Goal: Task Accomplishment & Management: Manage account settings

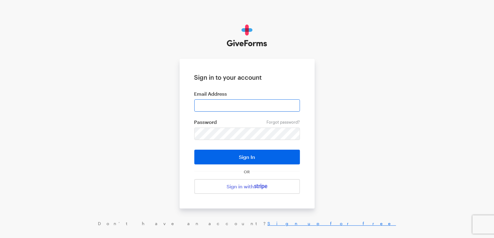
type input "cmacaraeg@brightfocus.org"
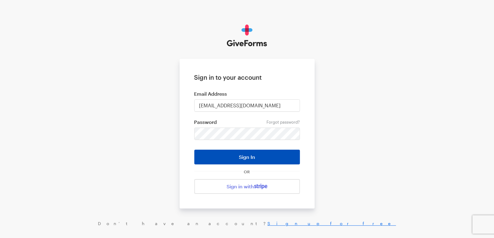
click at [239, 155] on button "Sign In" at bounding box center [247, 157] width 106 height 15
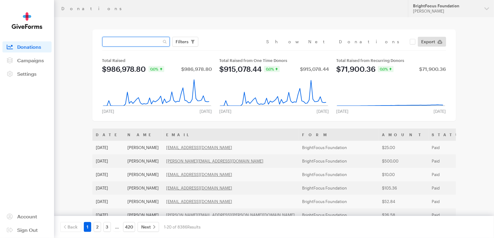
click at [133, 44] on input "text" at bounding box center [135, 42] width 67 height 10
click at [440, 10] on div "[PERSON_NAME]" at bounding box center [446, 11] width 67 height 5
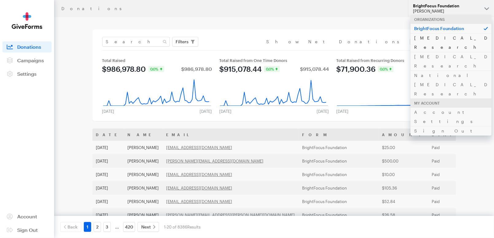
click at [442, 38] on link "[MEDICAL_DATA] Research" at bounding box center [450, 42] width 81 height 19
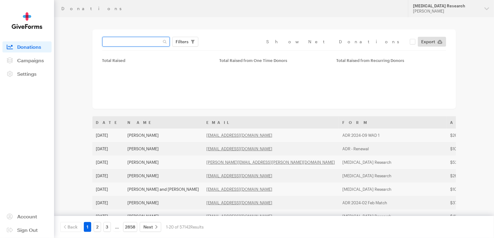
drag, startPoint x: 0, startPoint y: 0, endPoint x: 136, endPoint y: 41, distance: 142.3
click at [136, 41] on input "text" at bounding box center [135, 42] width 67 height 10
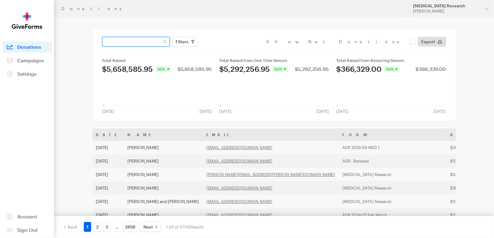
paste input "akretchik@yahoo.com"
type input "akretchik@yahoo.com"
click at [229, 50] on button "Apply" at bounding box center [239, 55] width 20 height 10
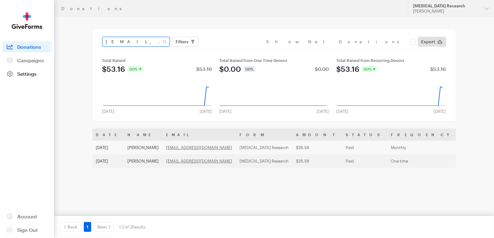
drag, startPoint x: 152, startPoint y: 40, endPoint x: 7, endPoint y: 74, distance: 148.1
click at [21, 73] on div "Donations Updates Support [MEDICAL_DATA] Research [PERSON_NAME] Organizations B…" at bounding box center [247, 143] width 494 height 286
paste input "[EMAIL_ADDRESS][DOMAIN_NAME]"
type input "[EMAIL_ADDRESS][DOMAIN_NAME]"
click at [229, 50] on button "Apply" at bounding box center [239, 55] width 20 height 10
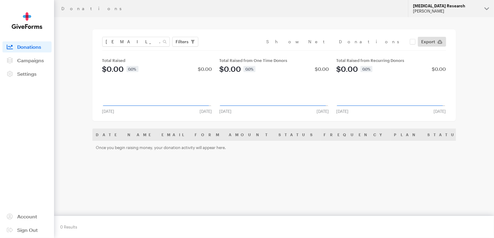
click at [444, 6] on div "[MEDICAL_DATA] Research" at bounding box center [446, 5] width 67 height 5
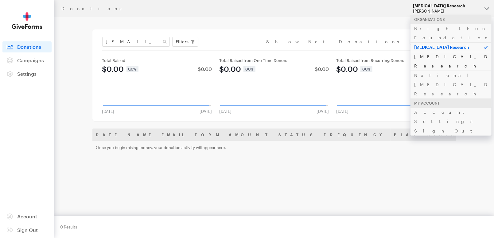
click at [438, 52] on link "[MEDICAL_DATA] Research" at bounding box center [450, 61] width 81 height 19
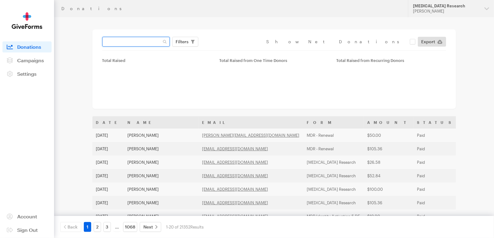
click at [138, 41] on input "text" at bounding box center [135, 42] width 67 height 10
paste input "[EMAIL_ADDRESS][DOMAIN_NAME]"
type input "[EMAIL_ADDRESS][DOMAIN_NAME]"
click at [229, 50] on button "Apply" at bounding box center [239, 55] width 20 height 10
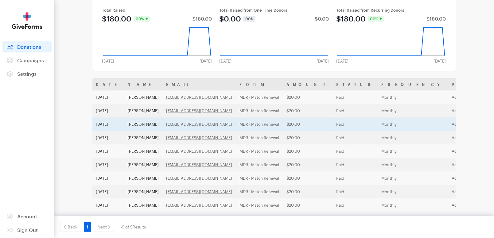
scroll to position [59, 0]
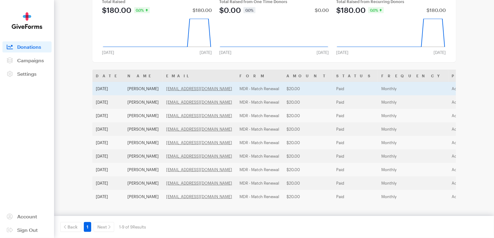
click at [283, 89] on td "$20.00" at bounding box center [308, 88] width 50 height 13
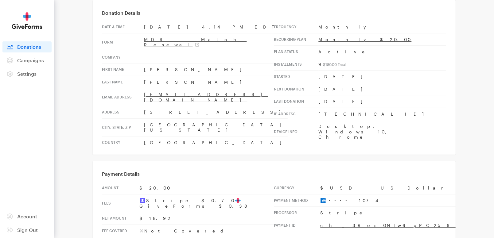
scroll to position [29, 0]
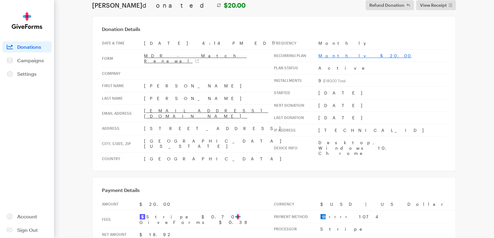
click at [334, 55] on link "Monthly $20.00" at bounding box center [364, 55] width 93 height 5
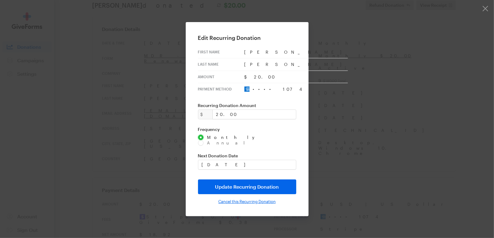
click at [243, 199] on input "Cancel this Recurring Donation" at bounding box center [246, 201] width 57 height 5
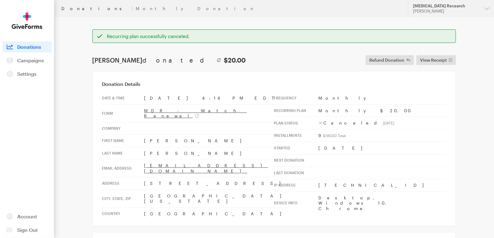
click at [73, 7] on link "Donations" at bounding box center [94, 8] width 67 height 5
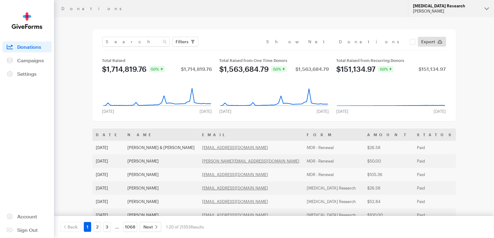
click at [467, 5] on div "[MEDICAL_DATA] Research" at bounding box center [446, 5] width 67 height 5
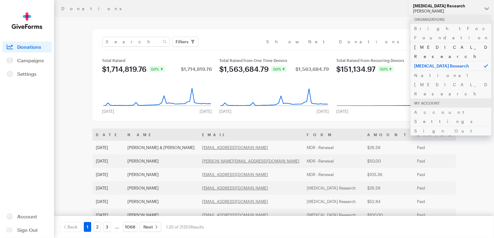
click at [451, 42] on link "[MEDICAL_DATA] Research" at bounding box center [450, 51] width 81 height 19
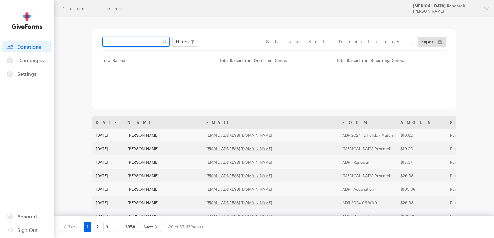
click at [137, 40] on input "text" at bounding box center [135, 42] width 67 height 10
paste input "[EMAIL_ADDRESS][DOMAIN_NAME]"
type input "[EMAIL_ADDRESS][DOMAIN_NAME]"
click at [229, 50] on button "Apply" at bounding box center [239, 55] width 20 height 10
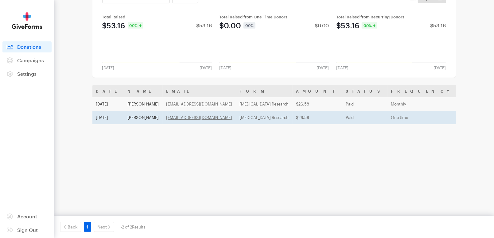
scroll to position [48, 0]
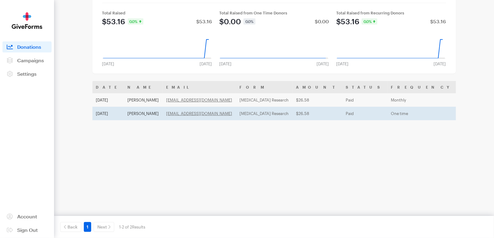
click at [387, 111] on td "One time" at bounding box center [422, 113] width 70 height 13
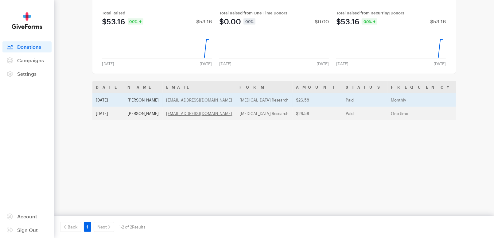
click at [387, 101] on td "Monthly" at bounding box center [422, 99] width 70 height 13
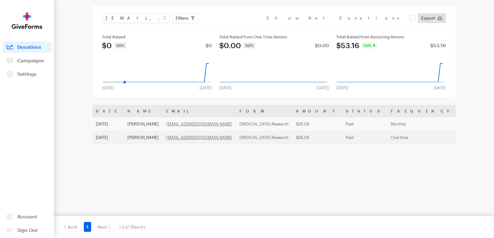
scroll to position [0, 0]
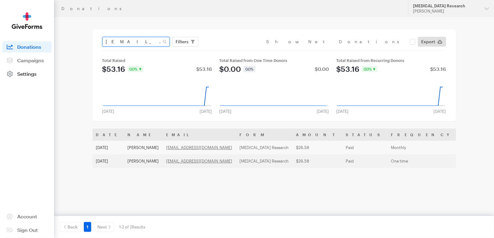
drag, startPoint x: 152, startPoint y: 42, endPoint x: 35, endPoint y: 68, distance: 120.3
click at [35, 68] on div "Donations Updates Support Alzheimer's Disease Research Cristel Macaraeg Organiz…" at bounding box center [247, 143] width 494 height 286
paste input "[EMAIL_ADDRESS][DOMAIN_NAME]"
type input "[EMAIL_ADDRESS][DOMAIN_NAME]"
click at [229, 50] on button "Apply" at bounding box center [239, 55] width 20 height 10
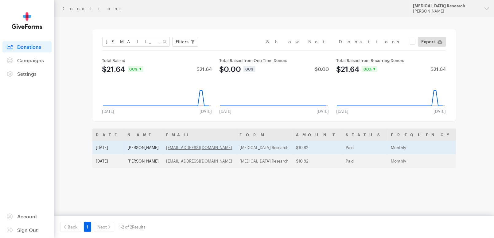
click at [307, 147] on td "$10.82" at bounding box center [317, 147] width 50 height 13
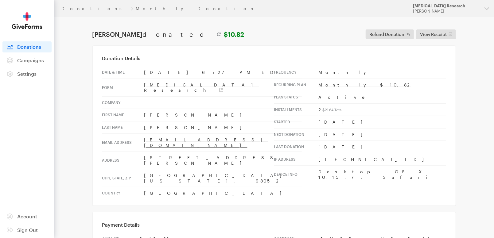
click at [333, 79] on td "Monthly $10.82" at bounding box center [381, 85] width 127 height 13
click at [332, 83] on link "Monthly $10.82" at bounding box center [364, 84] width 93 height 5
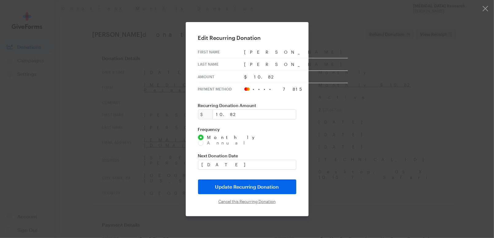
click at [242, 196] on div "Edit Recurring Donation The amount should be equal or greater than $0.50 First …" at bounding box center [247, 119] width 123 height 194
drag, startPoint x: 241, startPoint y: 198, endPoint x: 281, endPoint y: 33, distance: 170.0
click at [241, 199] on input "Cancel this Recurring Donation" at bounding box center [246, 201] width 57 height 5
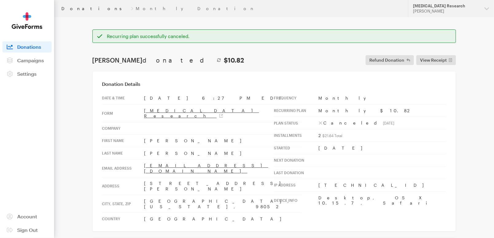
click at [76, 10] on link "Donations" at bounding box center [94, 8] width 67 height 5
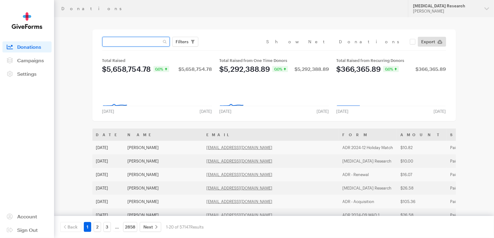
click at [149, 42] on input "text" at bounding box center [135, 42] width 67 height 10
paste input "[EMAIL_ADDRESS][DOMAIN_NAME]"
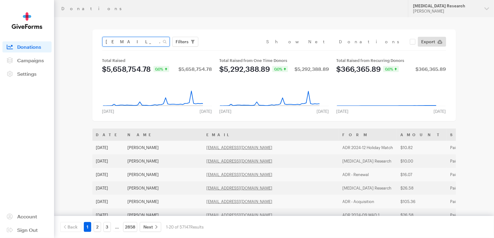
type input "[EMAIL_ADDRESS][DOMAIN_NAME]"
click at [229, 50] on button "Apply" at bounding box center [239, 55] width 20 height 10
